Goal: Find specific page/section: Find specific page/section

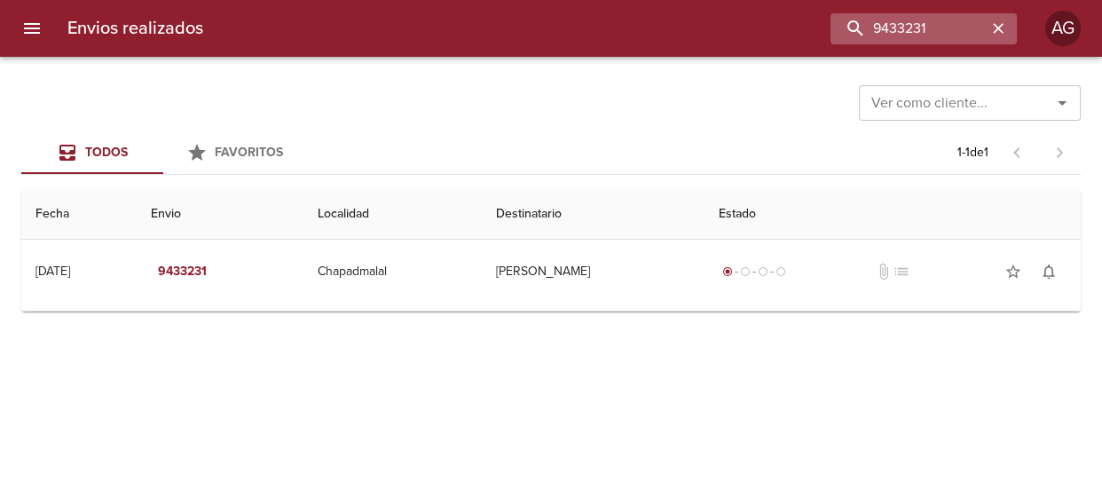
click at [881, 17] on input "9433231" at bounding box center [908, 28] width 156 height 31
type input "83891"
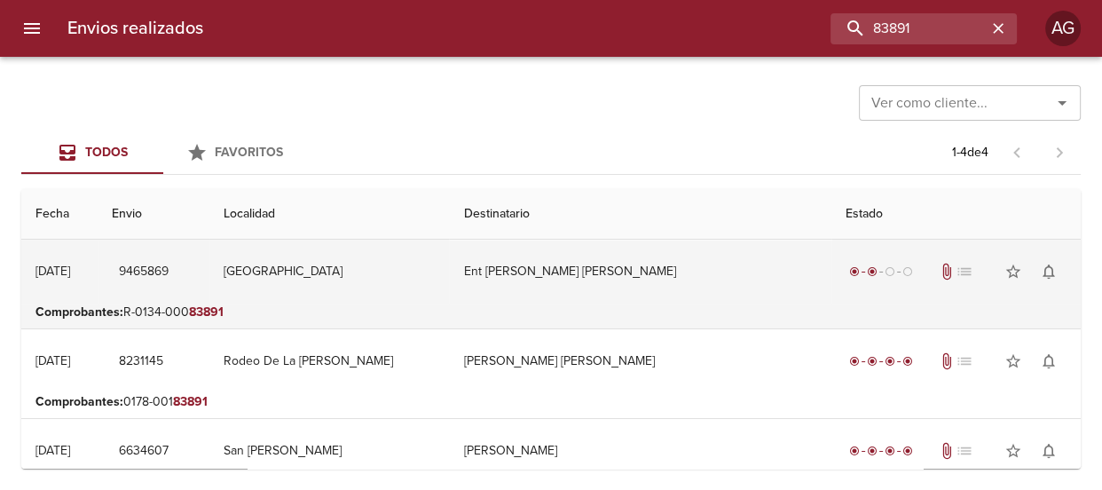
click at [574, 284] on td "Ent [PERSON_NAME] [PERSON_NAME]" at bounding box center [640, 272] width 382 height 64
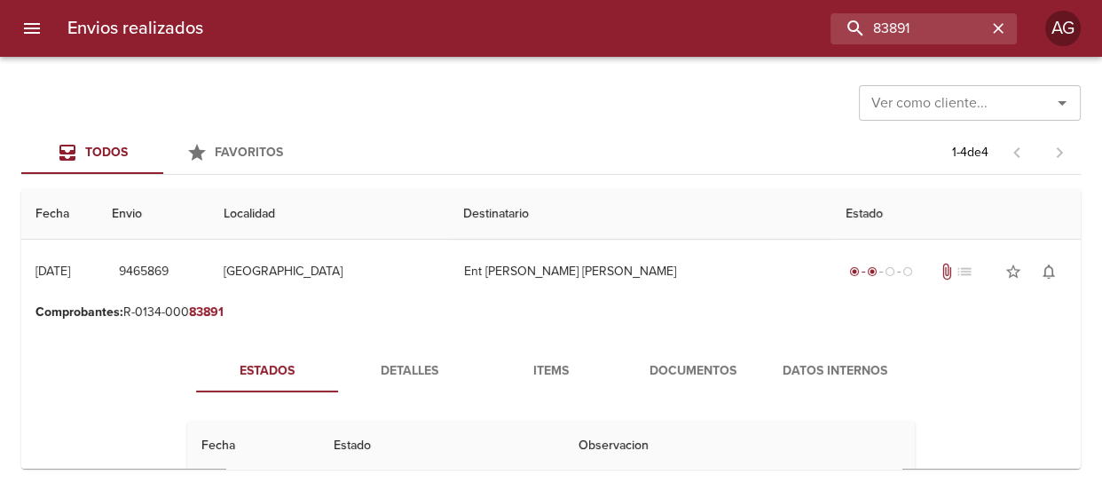
scroll to position [80, 0]
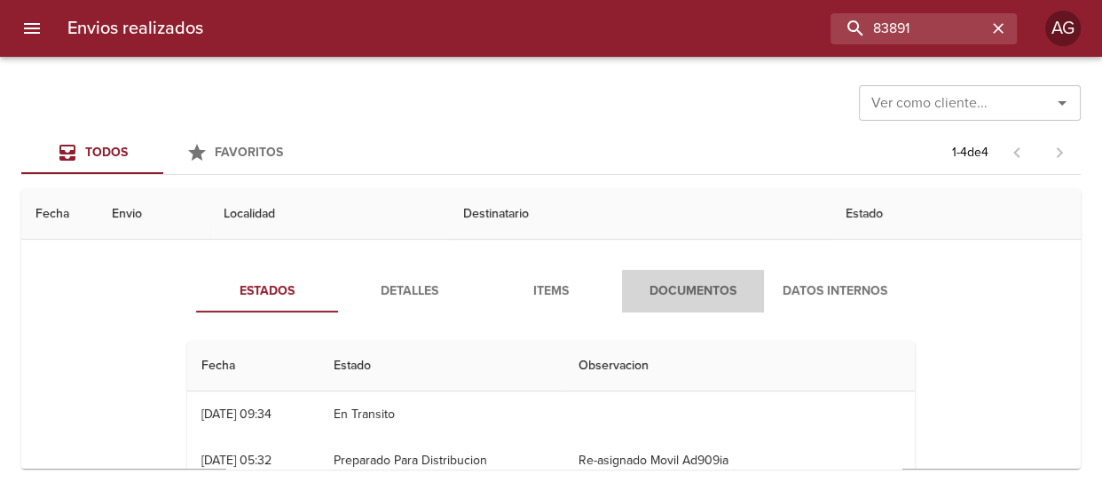
click at [669, 297] on span "Documentos" at bounding box center [693, 291] width 121 height 22
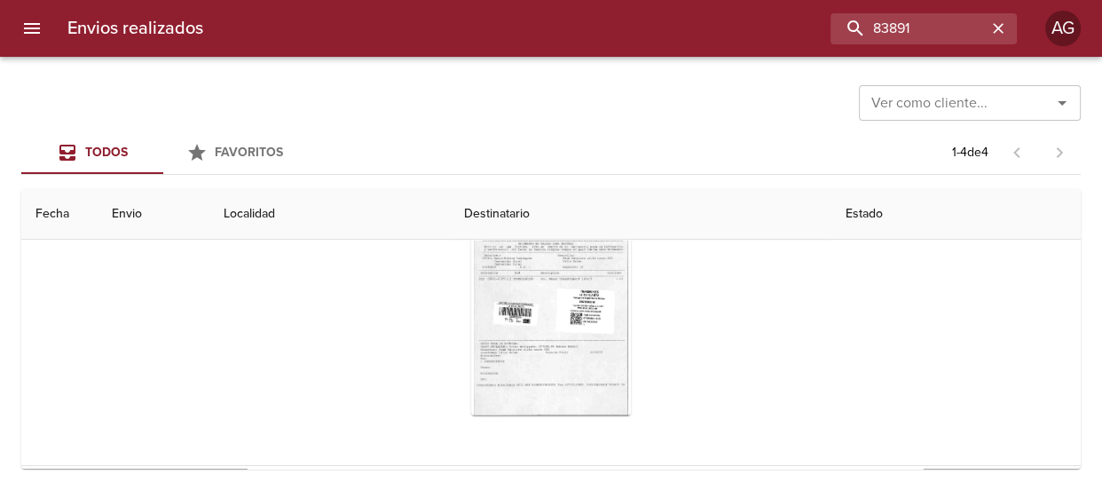
scroll to position [161, 0]
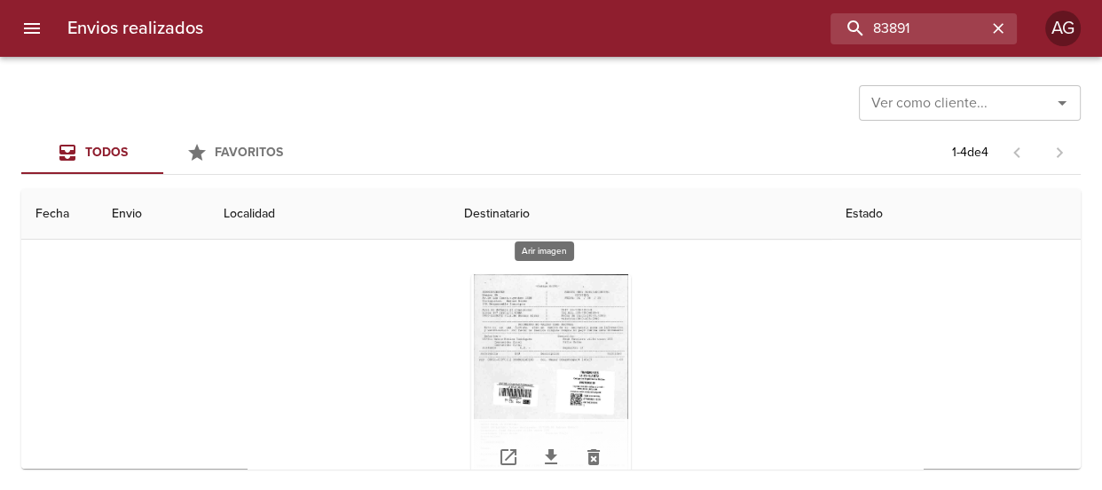
click at [568, 342] on div "Tabla de envíos del cliente" at bounding box center [551, 385] width 160 height 222
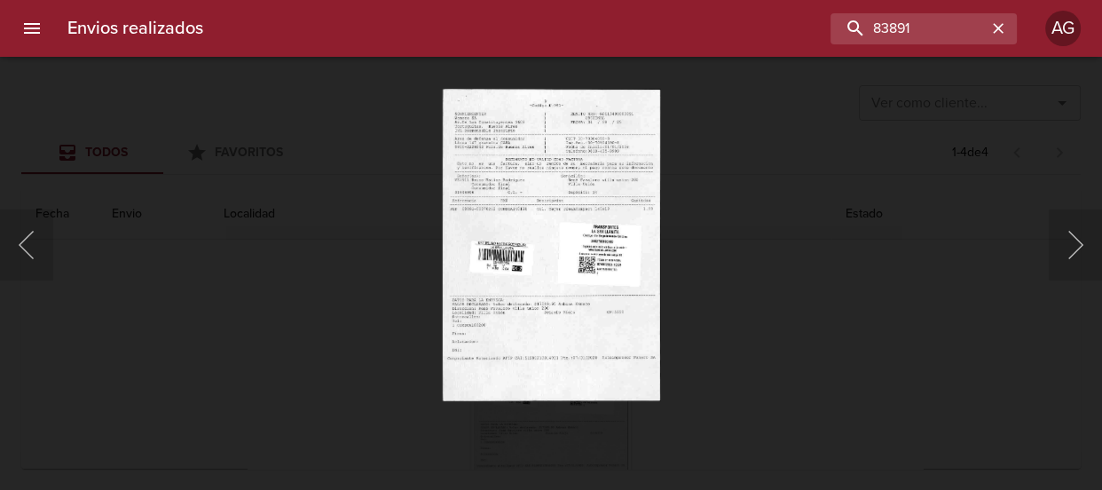
click at [592, 267] on img "Lightbox" at bounding box center [551, 245] width 218 height 312
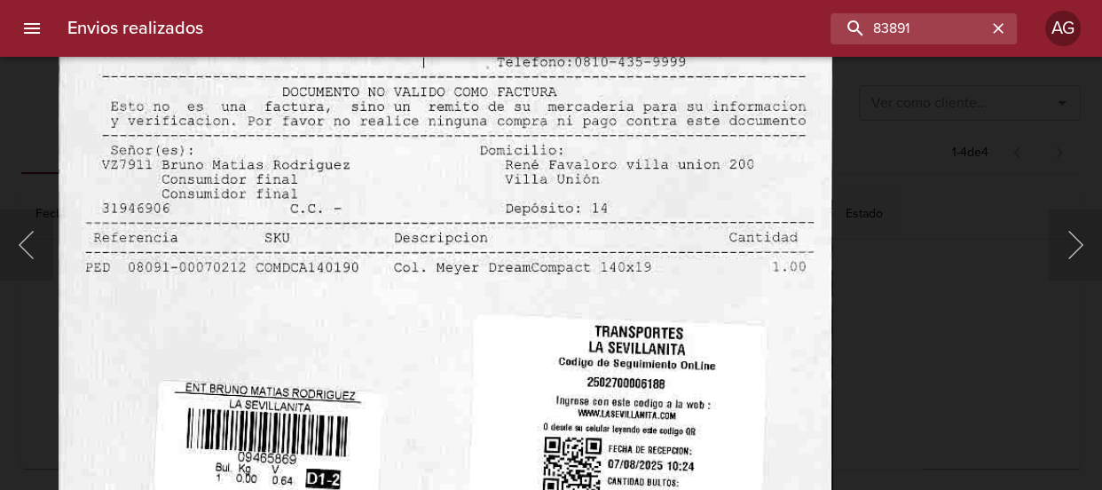
click at [567, 388] on img "Lightbox" at bounding box center [446, 396] width 775 height 1110
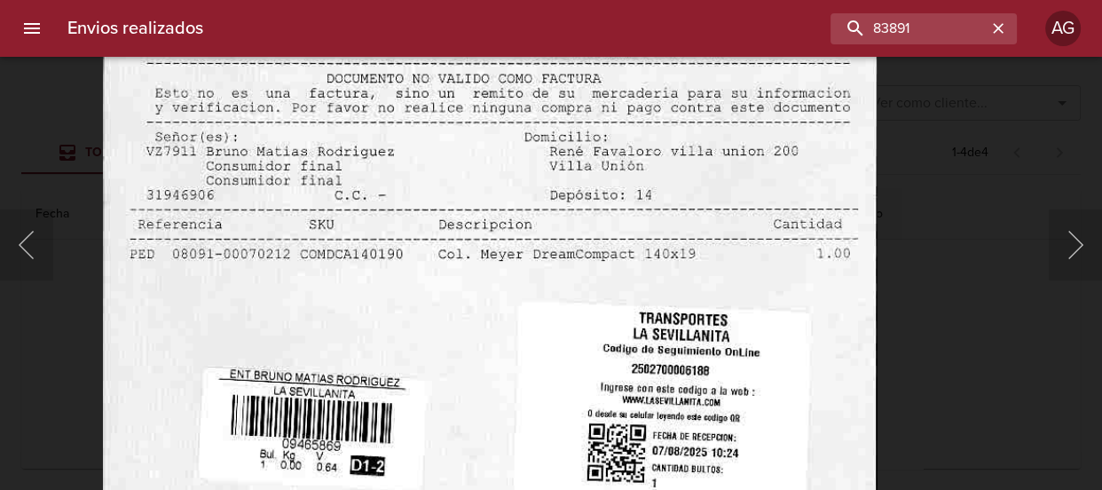
click at [537, 105] on img "Lightbox" at bounding box center [490, 383] width 775 height 1110
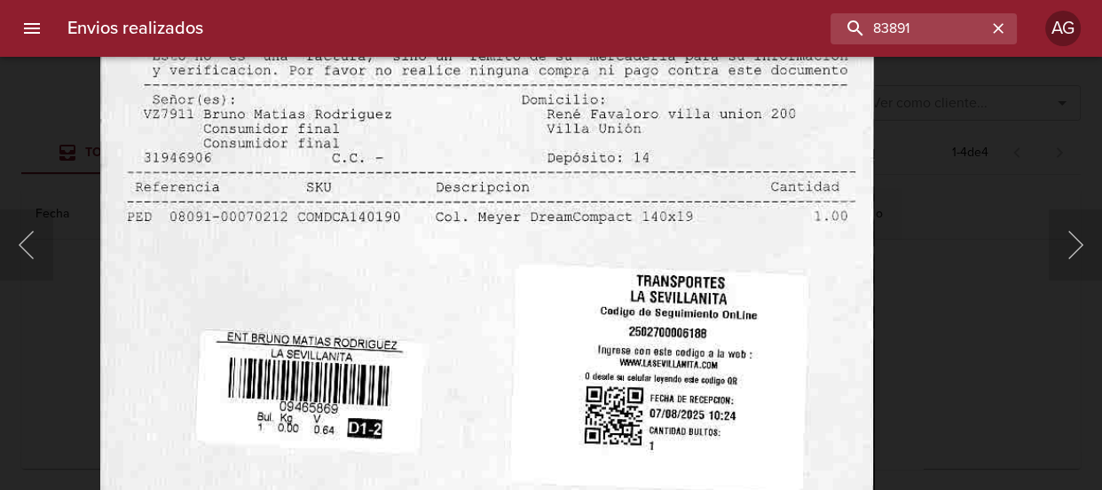
click at [532, 116] on img "Lightbox" at bounding box center [487, 346] width 775 height 1110
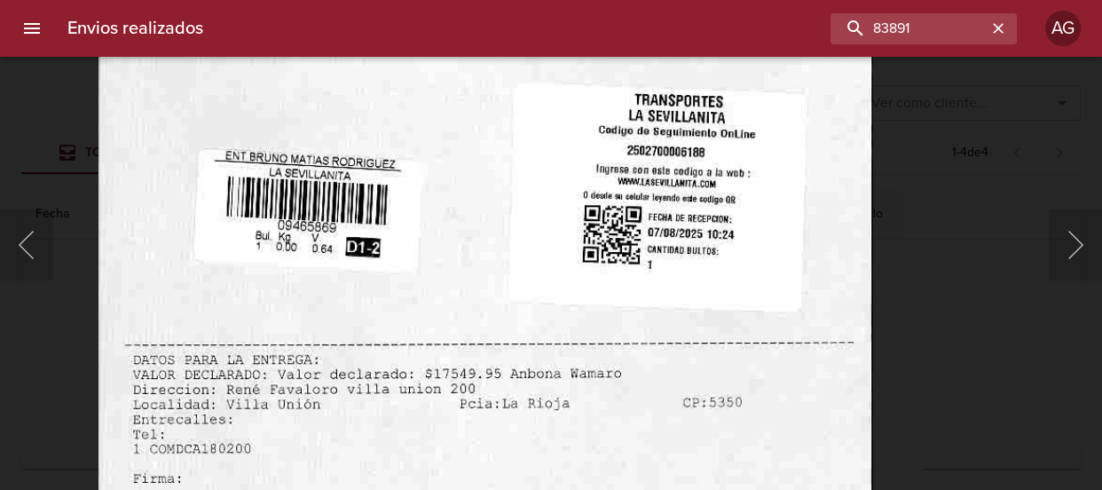
click at [551, 235] on img "Lightbox" at bounding box center [485, 165] width 775 height 1110
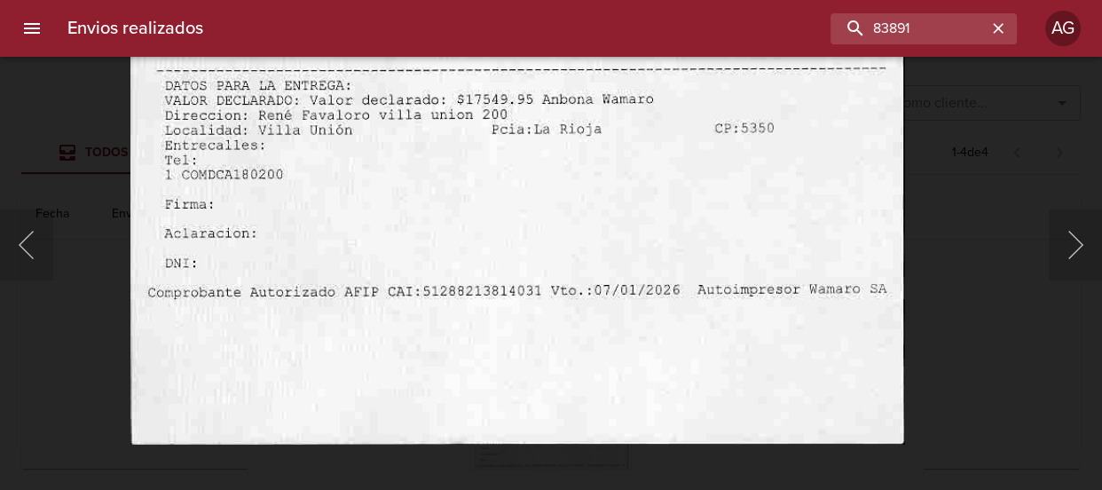
click at [821, 0] on html "Envios realizados 83891 AG Ver como cliente... Ver como cliente... Todos Favori…" at bounding box center [551, 0] width 1102 height 0
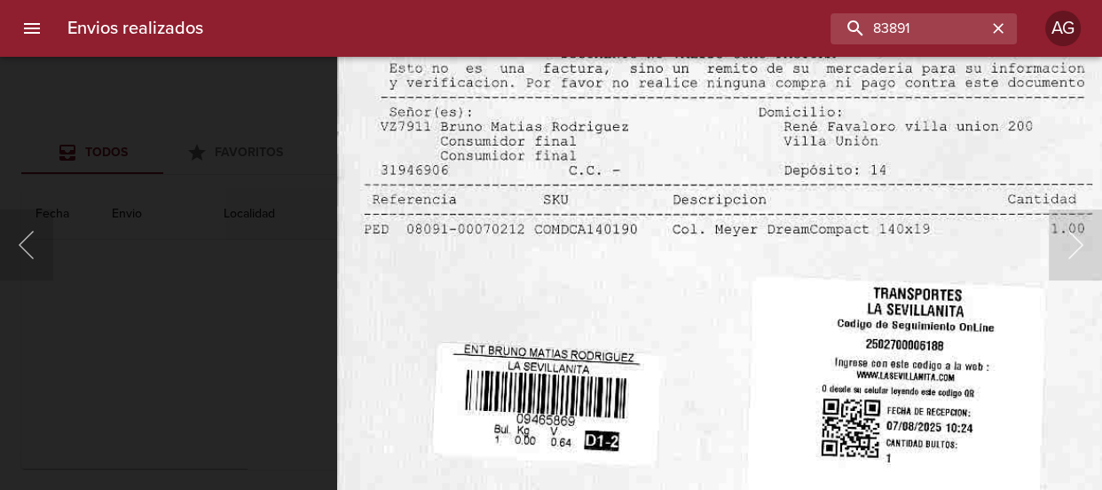
click at [518, 407] on img "Lightbox" at bounding box center [724, 358] width 775 height 1110
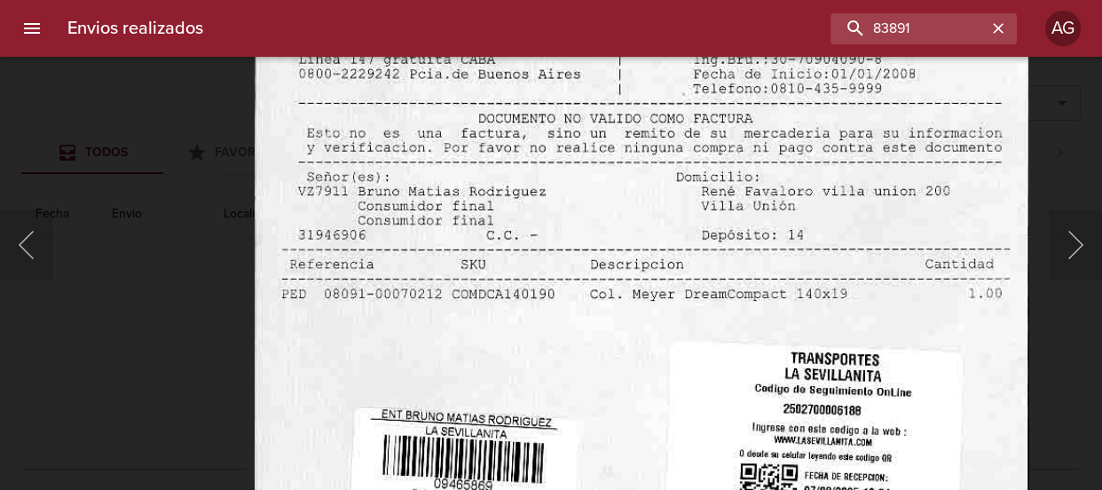
click at [485, 350] on img "Lightbox" at bounding box center [642, 423] width 775 height 1110
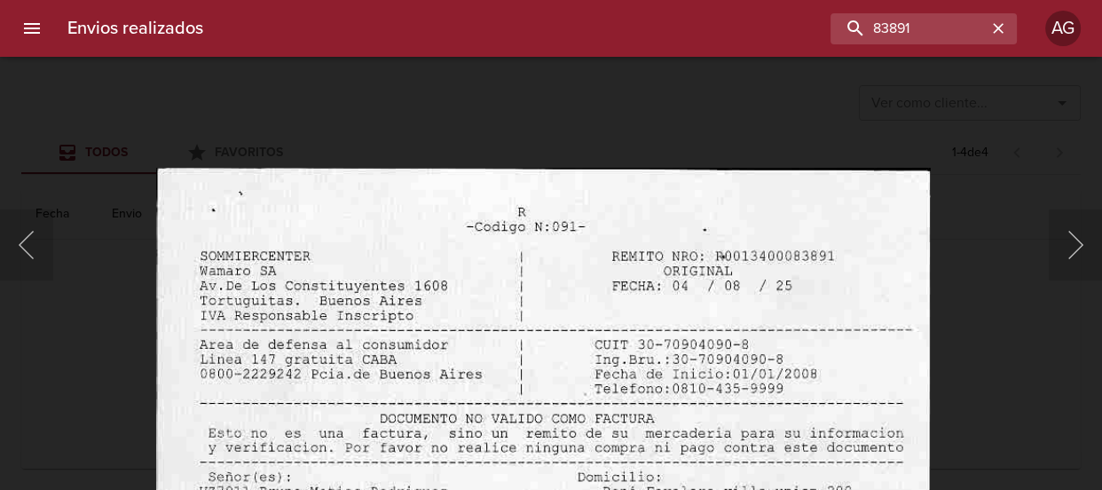
click at [1010, 302] on div "Lightbox" at bounding box center [551, 245] width 1102 height 490
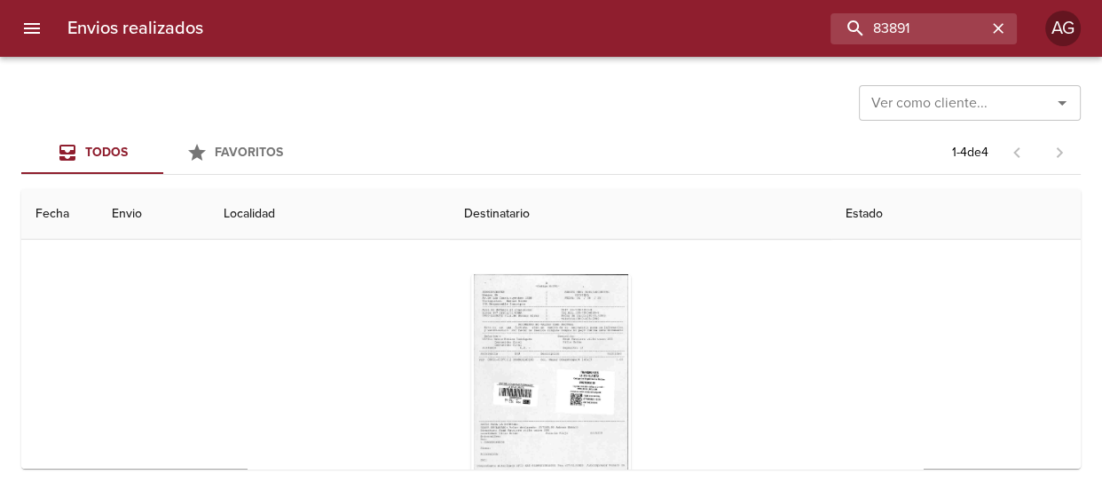
scroll to position [0, 0]
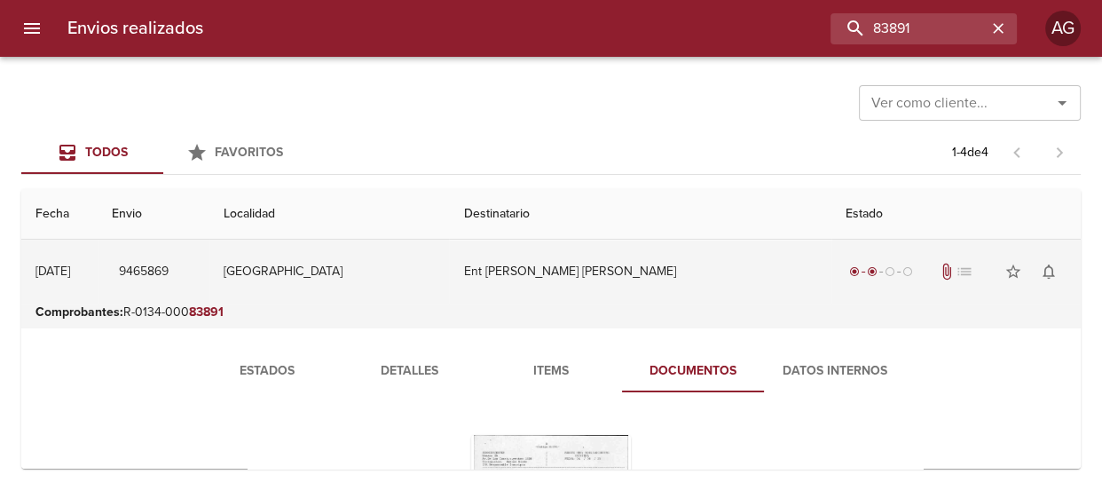
click at [578, 271] on td "Ent [PERSON_NAME] [PERSON_NAME]" at bounding box center [640, 272] width 382 height 64
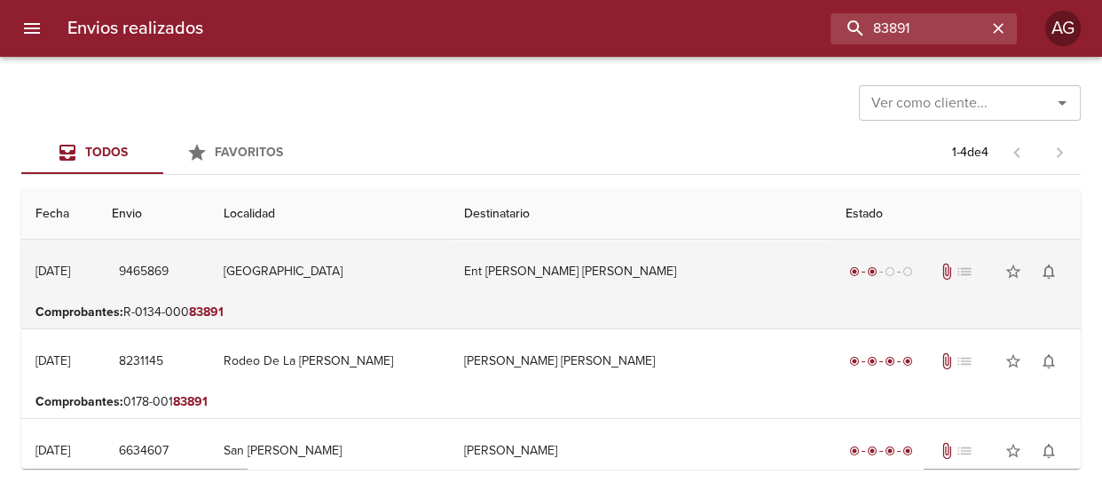
click at [657, 289] on td "Ent [PERSON_NAME] [PERSON_NAME]" at bounding box center [640, 272] width 382 height 64
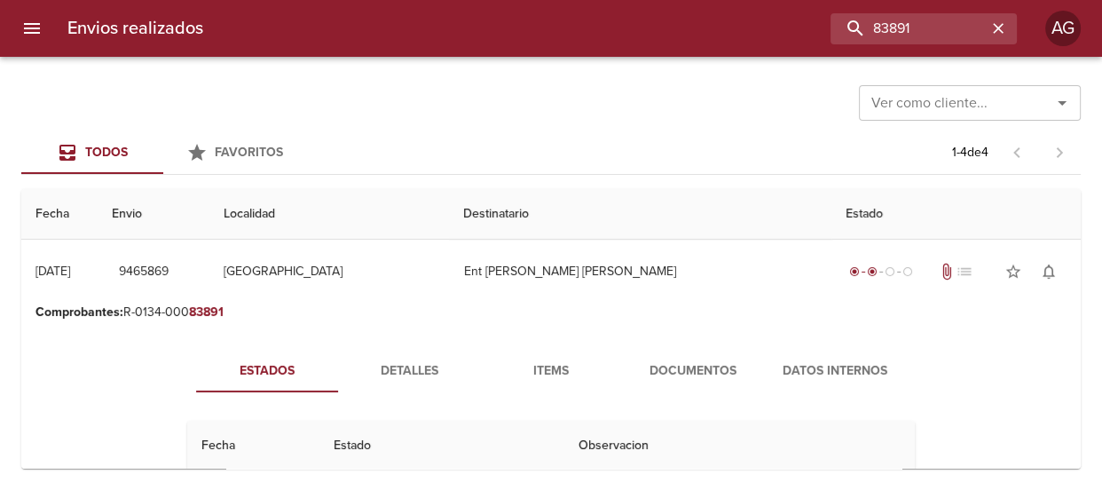
click at [681, 364] on span "Documentos" at bounding box center [693, 371] width 121 height 22
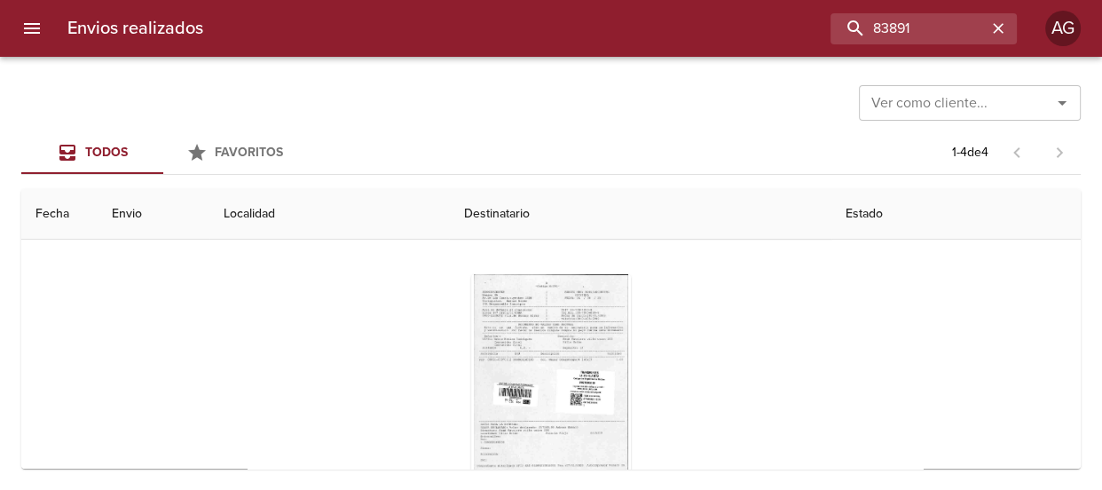
scroll to position [241, 0]
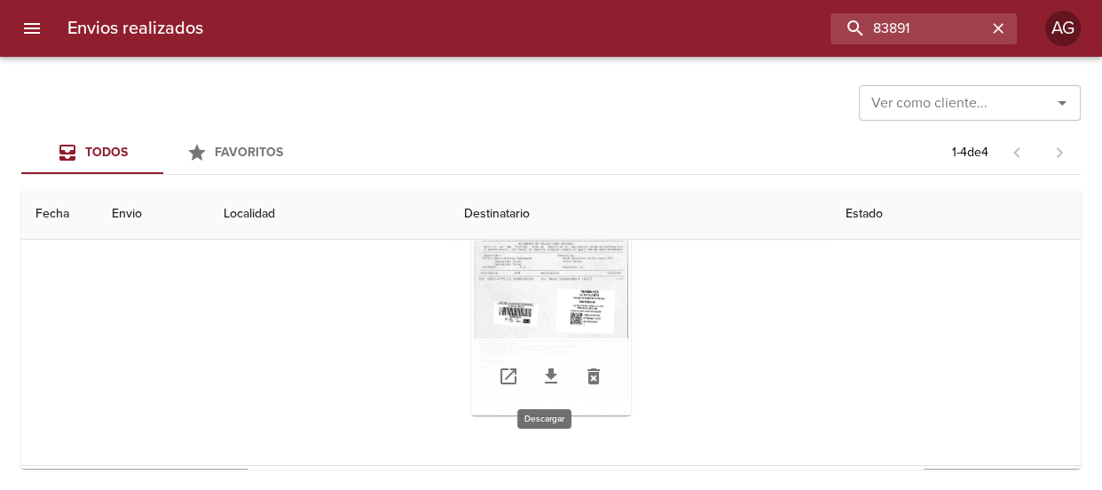
click at [548, 381] on icon "Tabla de envíos del cliente" at bounding box center [551, 375] width 12 height 15
click at [541, 305] on div "Tabla de envíos del cliente" at bounding box center [551, 304] width 160 height 222
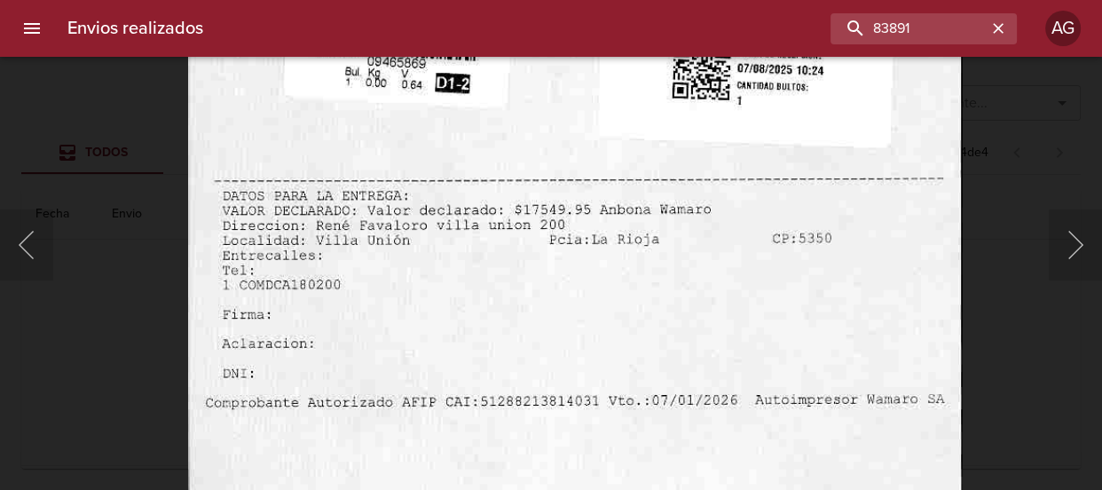
click at [586, 423] on img "Lightbox" at bounding box center [575, 0] width 775 height 1110
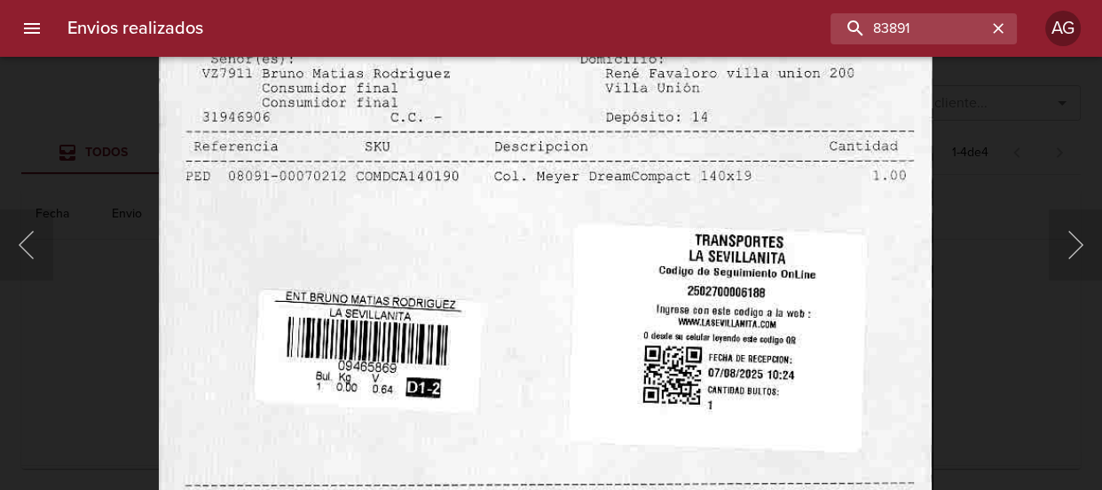
click at [652, 382] on img "Lightbox" at bounding box center [546, 305] width 775 height 1110
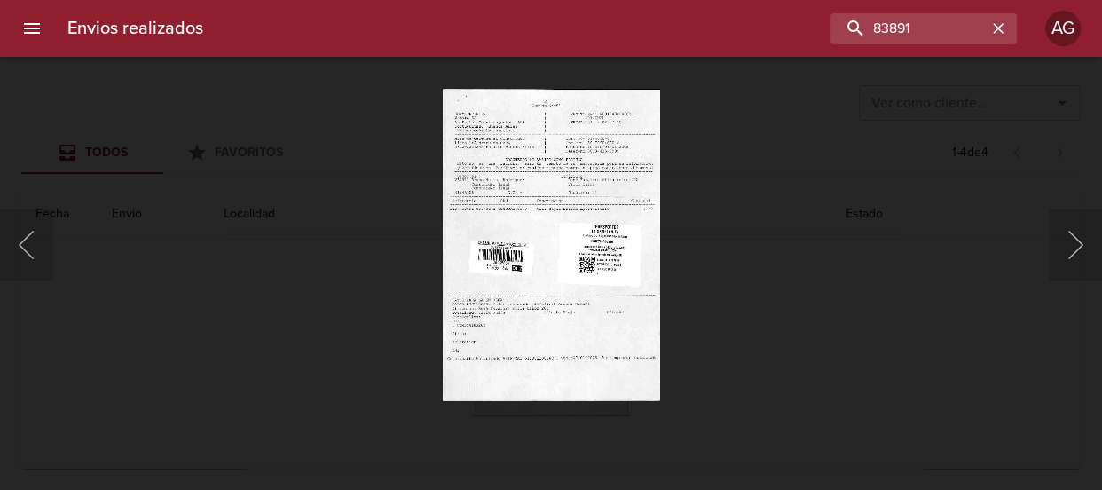
click at [779, 334] on div "Lightbox" at bounding box center [551, 245] width 1102 height 490
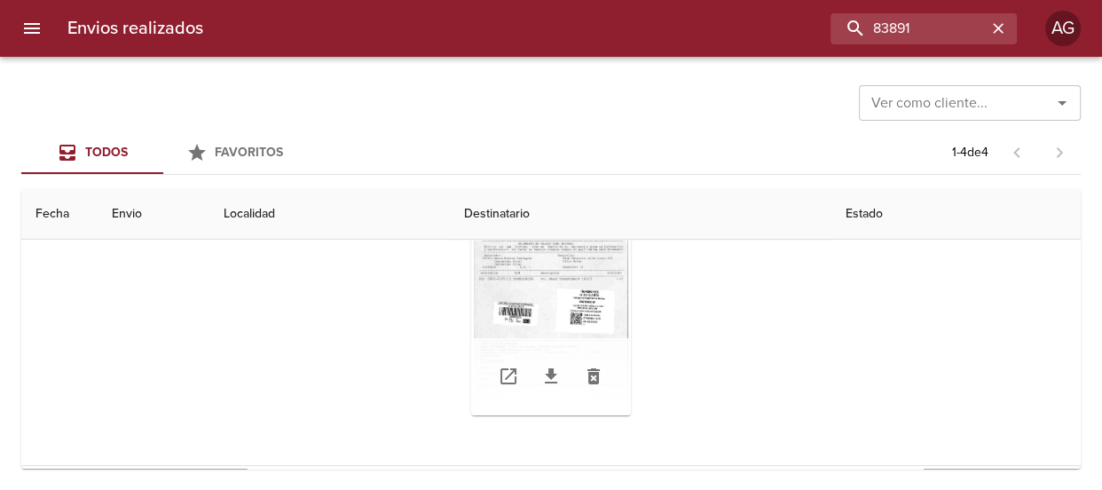
scroll to position [0, 0]
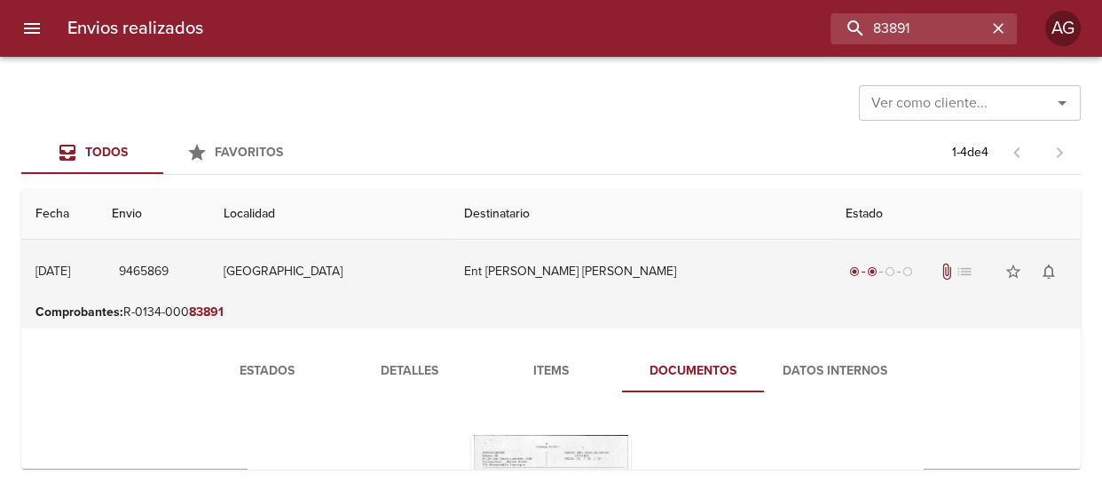
click at [539, 265] on td "Ent [PERSON_NAME] [PERSON_NAME]" at bounding box center [640, 272] width 382 height 64
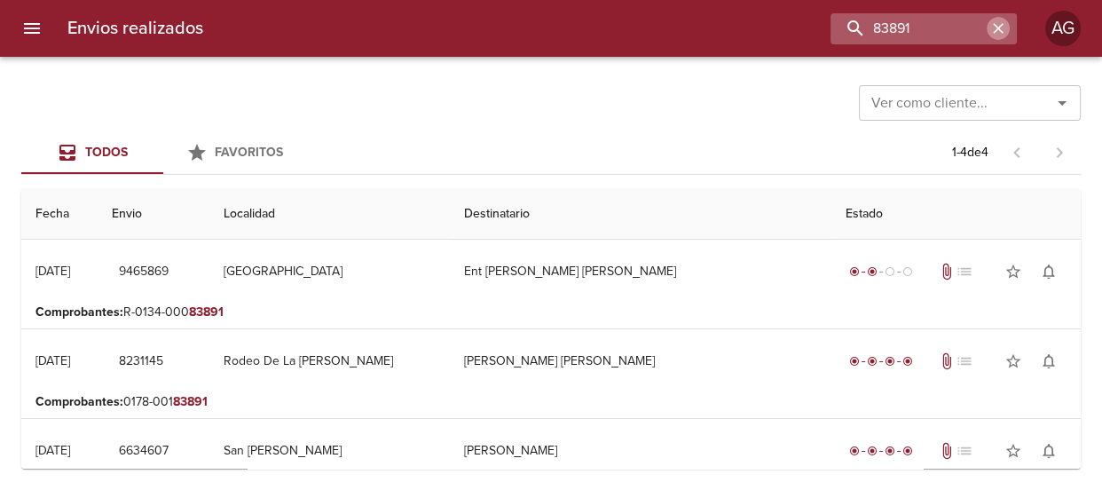
click at [994, 26] on icon "button" at bounding box center [998, 29] width 18 height 18
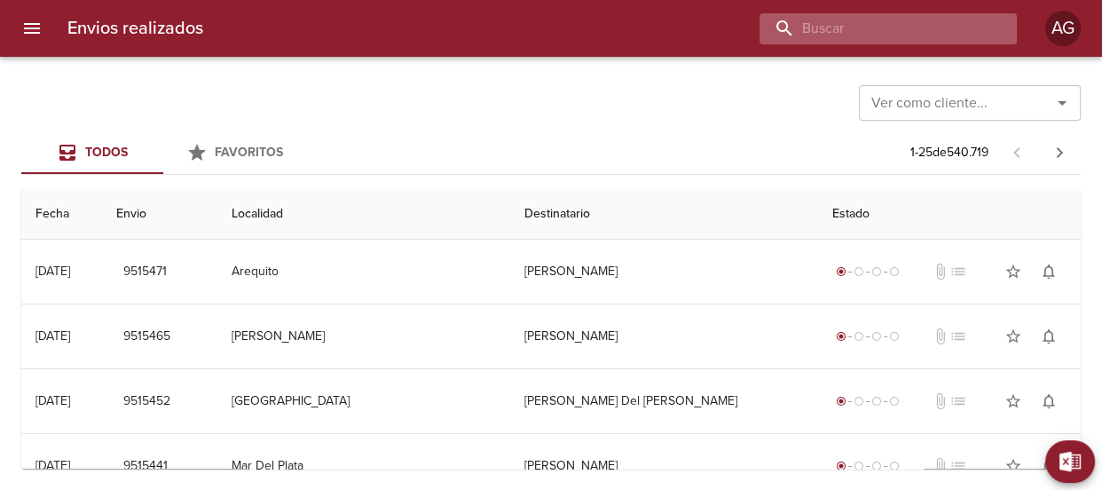
click at [938, 33] on input "buscar" at bounding box center [872, 28] width 227 height 31
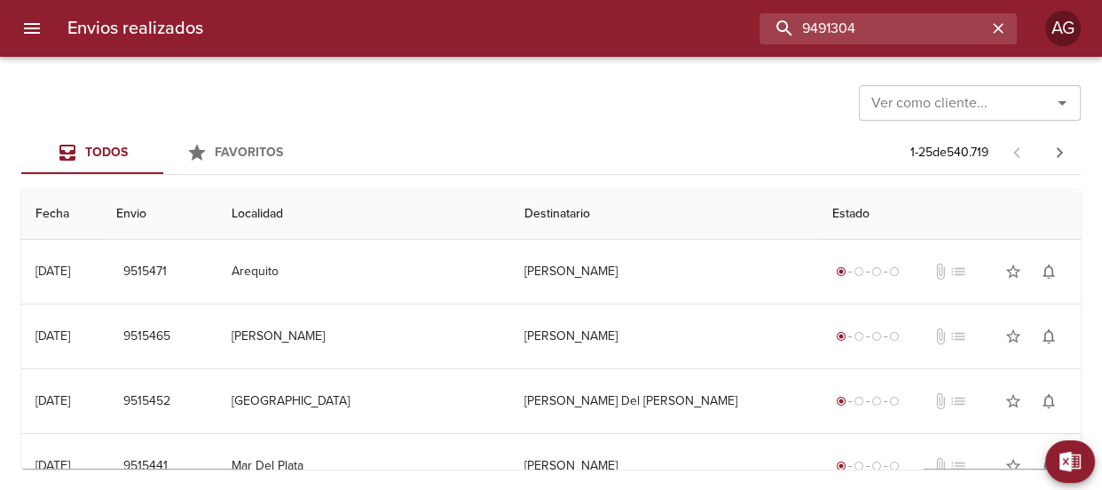
type input "9491304"
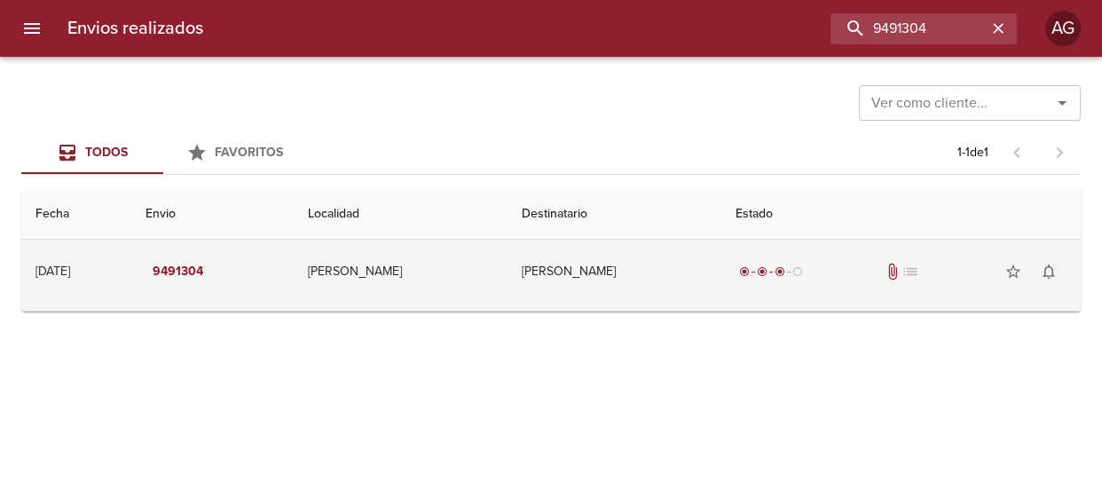
click at [721, 293] on td "radio_button_checked radio_button_checked radio_button_checked radio_button_unc…" at bounding box center [900, 272] width 359 height 64
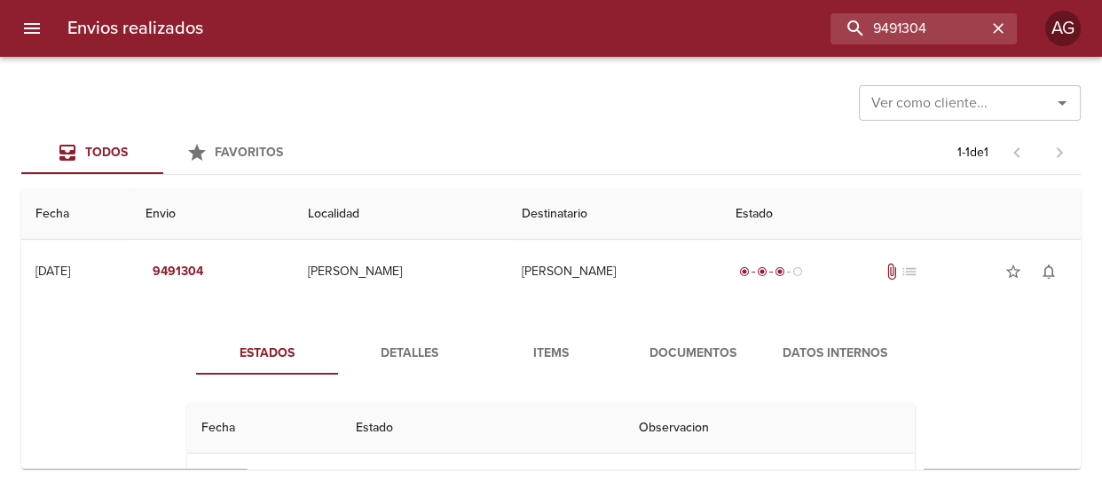
click at [709, 350] on span "Documentos" at bounding box center [693, 353] width 121 height 22
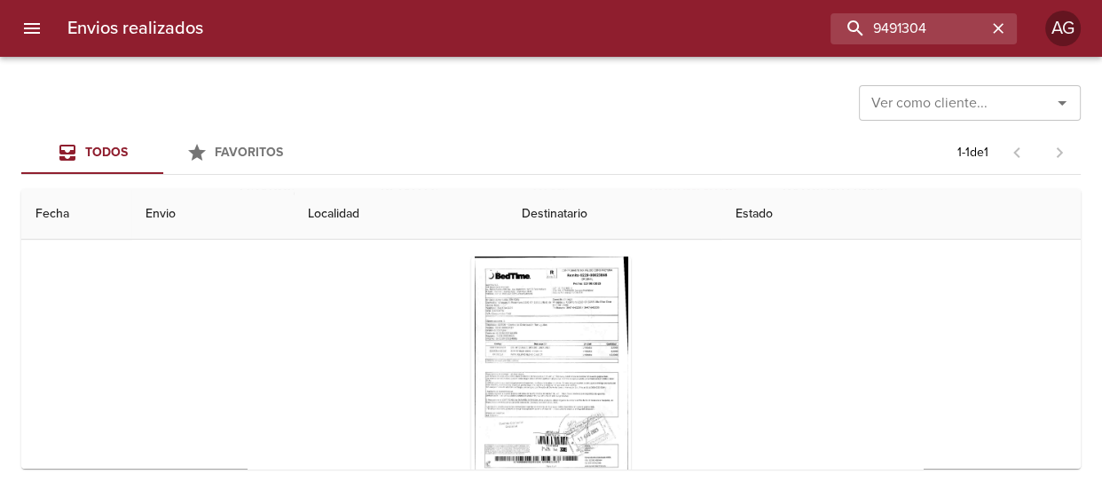
scroll to position [220, 0]
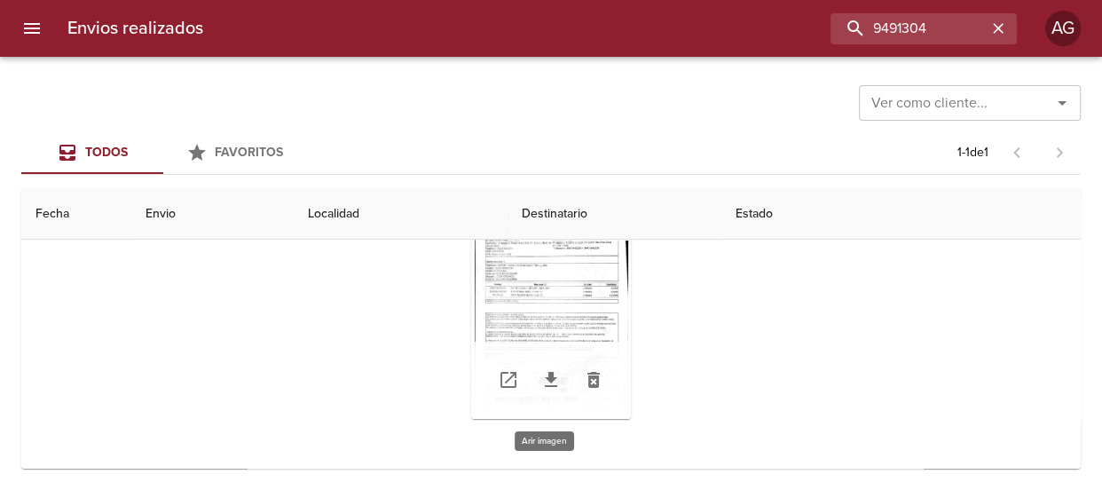
click at [563, 289] on div "Tabla de envíos del cliente" at bounding box center [551, 308] width 160 height 222
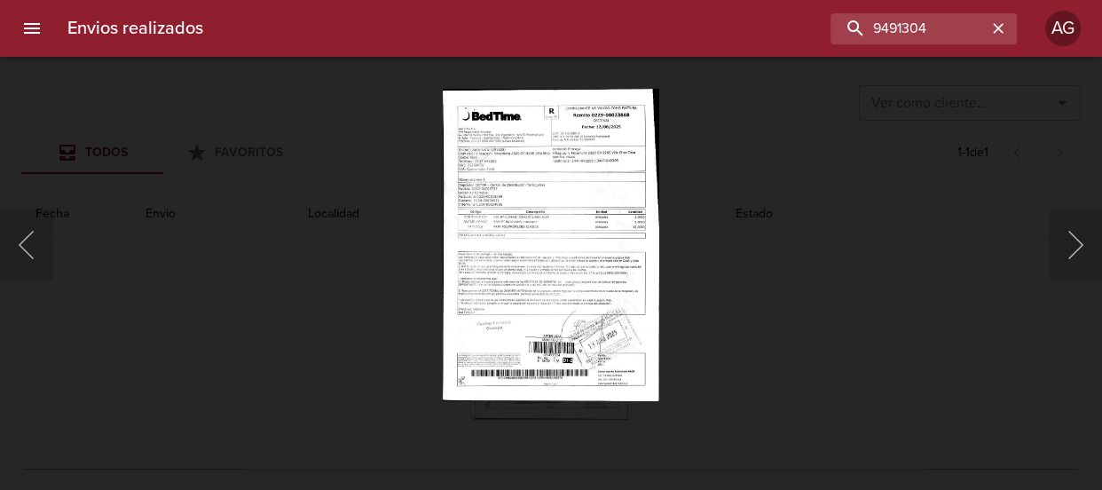
click at [740, 328] on div "Lightbox" at bounding box center [551, 245] width 1102 height 490
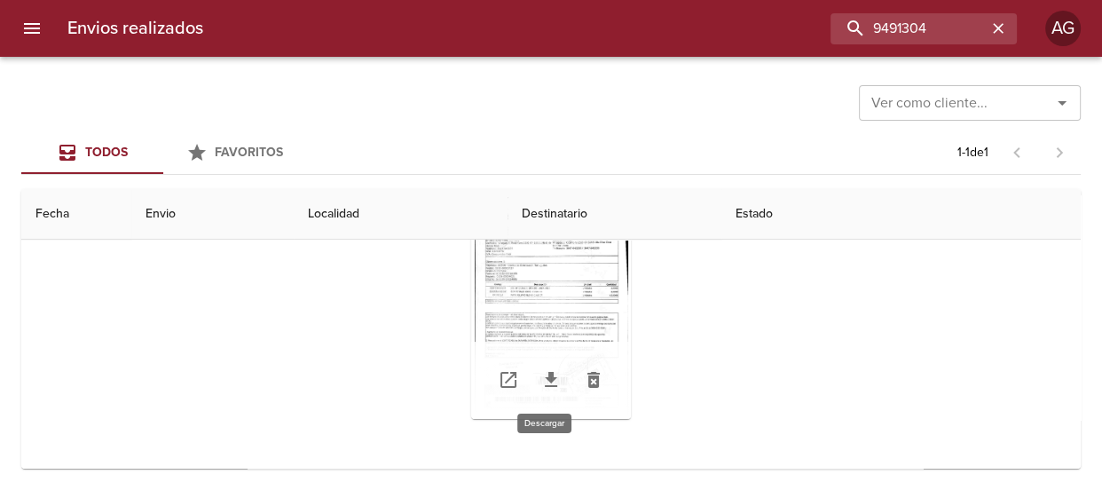
click at [545, 386] on icon "Tabla de envíos del cliente" at bounding box center [551, 379] width 12 height 15
